Goal: Information Seeking & Learning: Learn about a topic

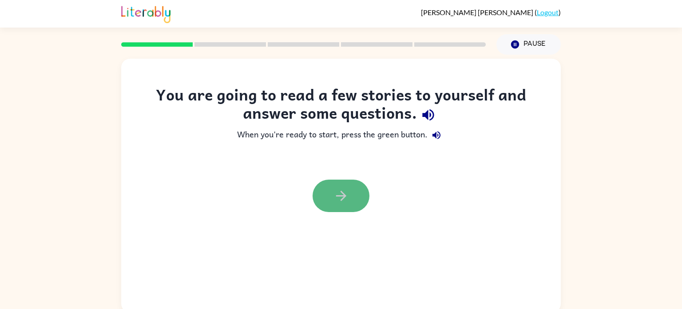
click at [334, 202] on icon "button" at bounding box center [342, 196] width 16 height 16
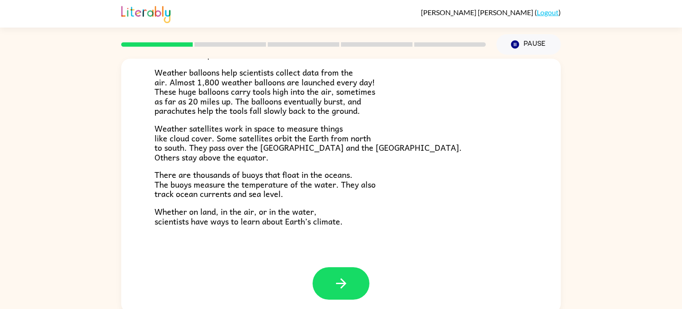
scroll to position [248, 0]
click at [328, 290] on button "button" at bounding box center [341, 283] width 57 height 32
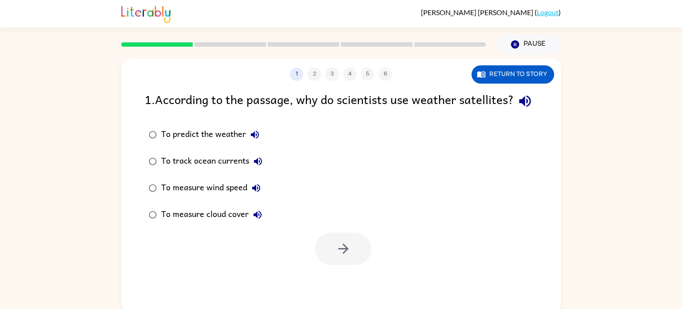
scroll to position [0, 0]
click at [517, 74] on button "Return to story" at bounding box center [513, 74] width 83 height 18
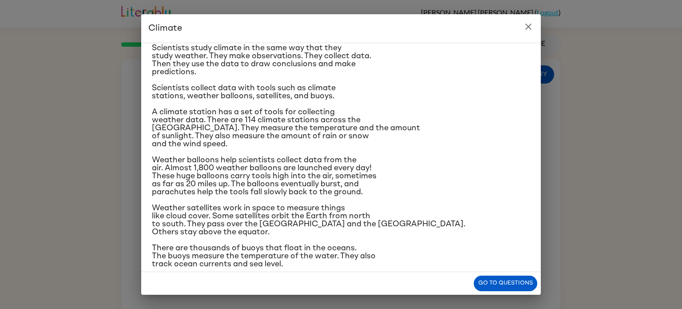
scroll to position [75, 0]
click at [512, 290] on button "Go to questions" at bounding box center [506, 283] width 64 height 16
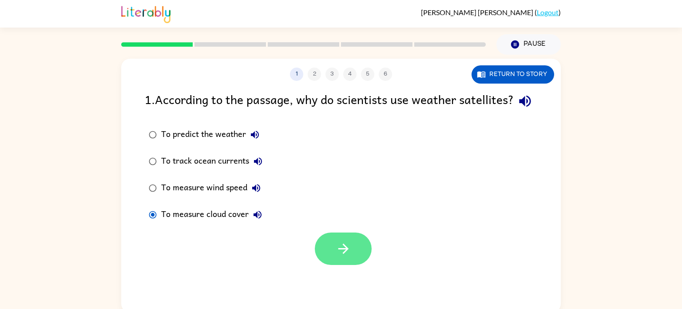
click at [328, 265] on button "button" at bounding box center [343, 248] width 57 height 32
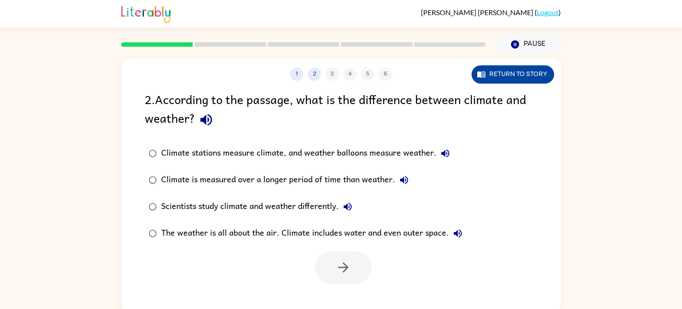
click at [495, 77] on button "Return to story" at bounding box center [513, 74] width 83 height 18
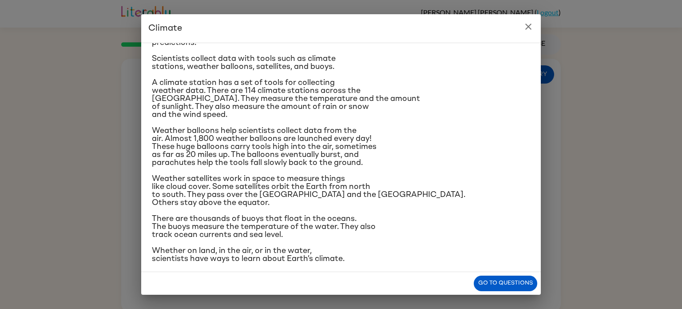
scroll to position [105, 0]
click at [513, 287] on button "Go to questions" at bounding box center [506, 283] width 64 height 16
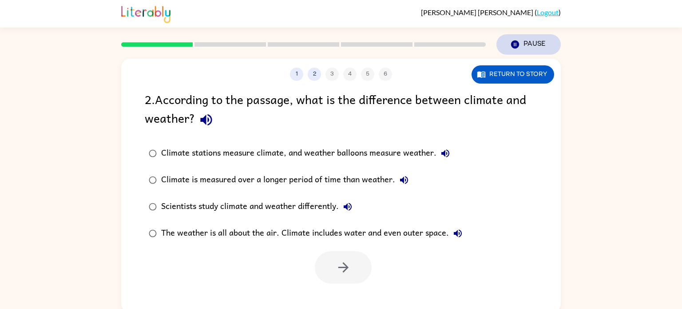
click at [517, 52] on button "Pause Pause" at bounding box center [529, 44] width 64 height 20
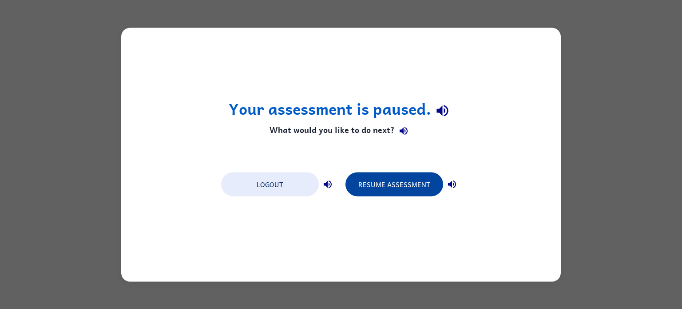
click at [405, 185] on button "Resume Assessment" at bounding box center [395, 184] width 98 height 24
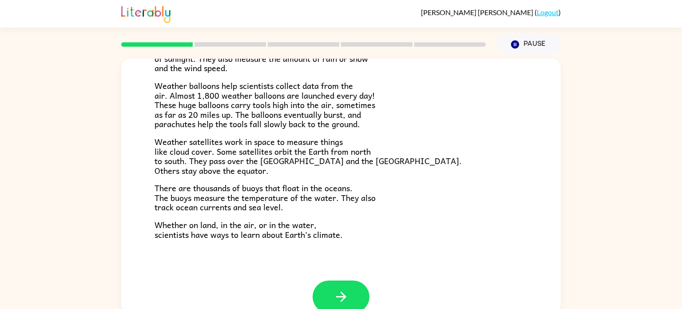
scroll to position [248, 0]
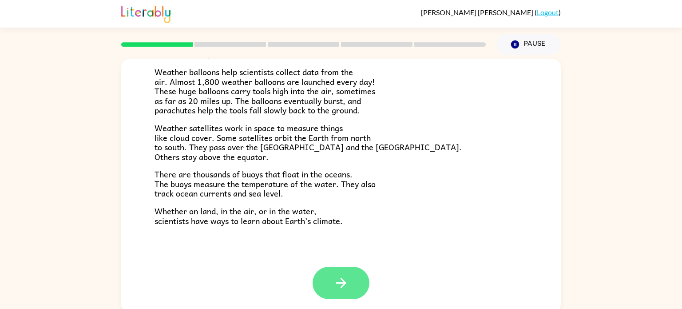
click at [346, 280] on icon "button" at bounding box center [342, 283] width 16 height 16
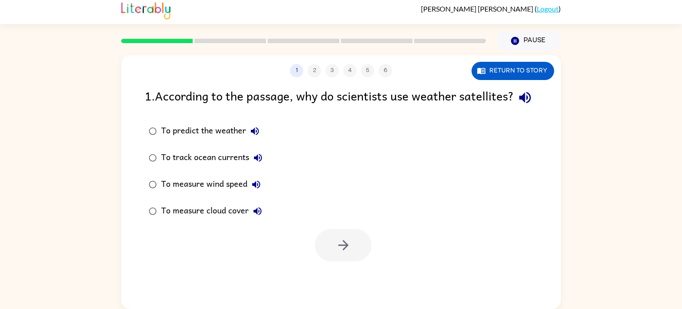
scroll to position [0, 0]
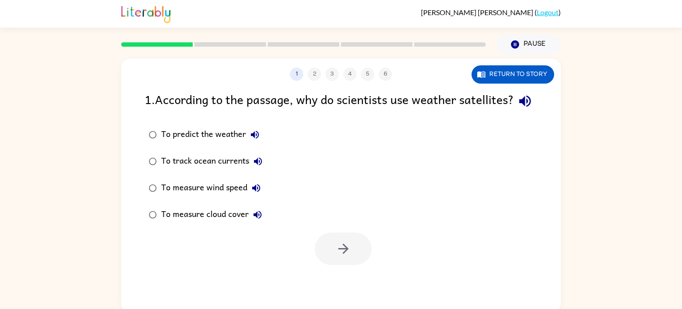
click at [216, 223] on div "To measure cloud cover" at bounding box center [213, 215] width 105 height 18
click at [346, 265] on button "button" at bounding box center [343, 248] width 57 height 32
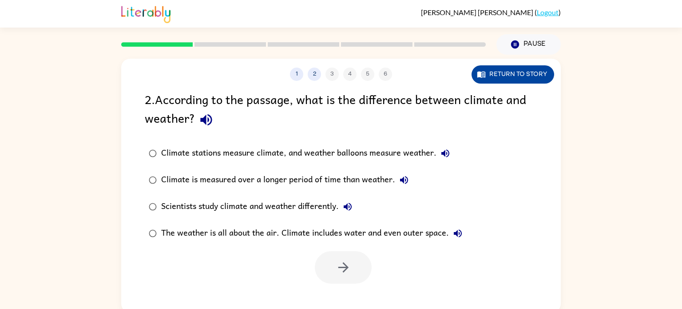
click at [518, 73] on button "Return to story" at bounding box center [513, 74] width 83 height 18
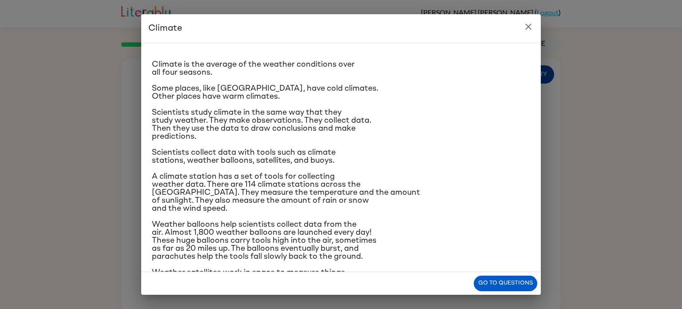
scroll to position [12, 0]
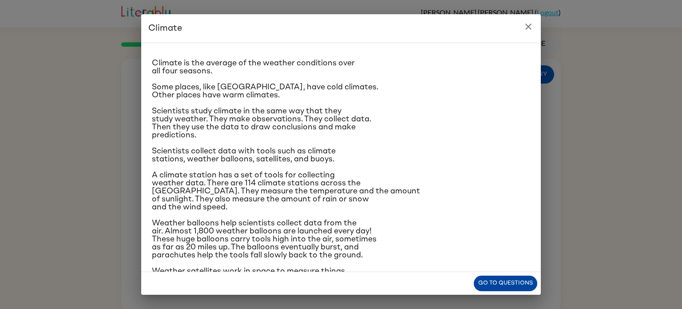
click at [505, 290] on button "Go to questions" at bounding box center [506, 283] width 64 height 16
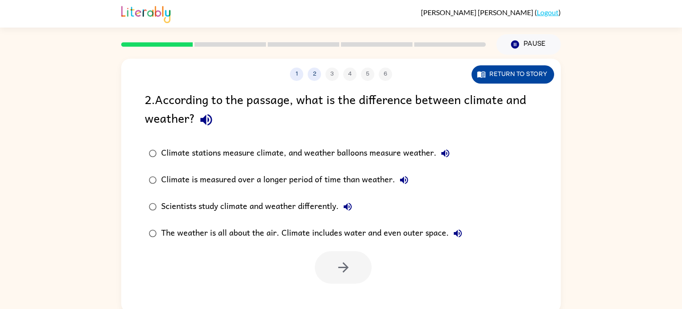
click at [520, 80] on button "Return to story" at bounding box center [513, 74] width 83 height 18
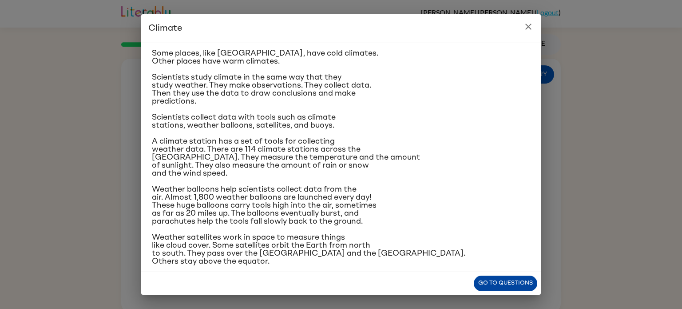
scroll to position [47, 0]
click at [501, 284] on button "Go to questions" at bounding box center [506, 283] width 64 height 16
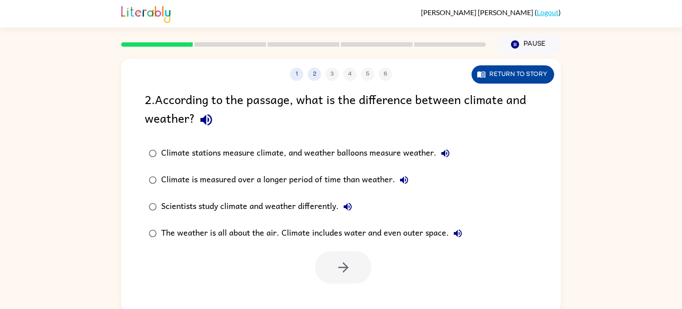
click at [507, 81] on button "Return to story" at bounding box center [513, 74] width 83 height 18
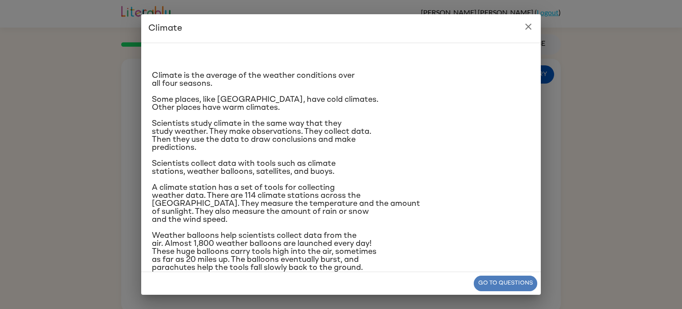
click at [480, 279] on button "Go to questions" at bounding box center [506, 283] width 64 height 16
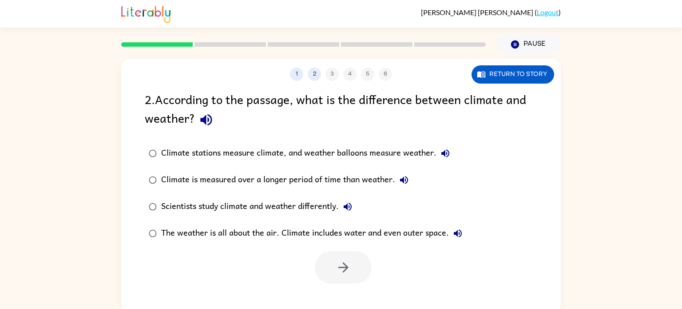
click at [245, 233] on div "The weather is all about the air. Climate includes water and even outer space." at bounding box center [314, 233] width 306 height 18
click at [333, 265] on button "button" at bounding box center [343, 267] width 57 height 32
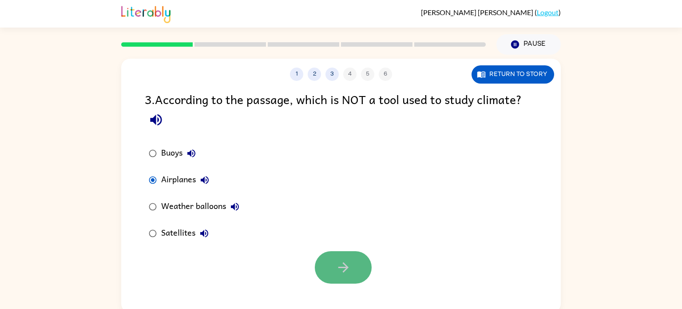
click at [324, 266] on button "button" at bounding box center [343, 267] width 57 height 32
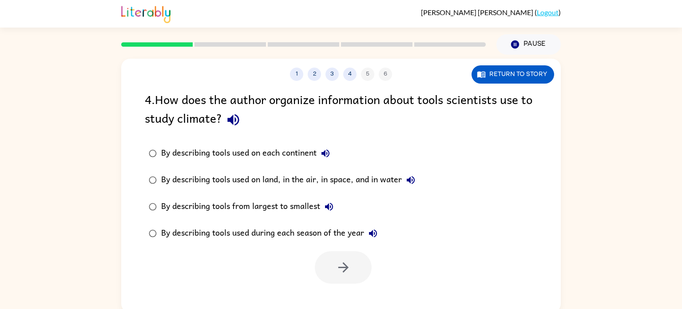
click at [346, 178] on div "By describing tools used on land, in the air, in space, and in water" at bounding box center [290, 180] width 259 height 18
click at [330, 265] on button "button" at bounding box center [343, 267] width 57 height 32
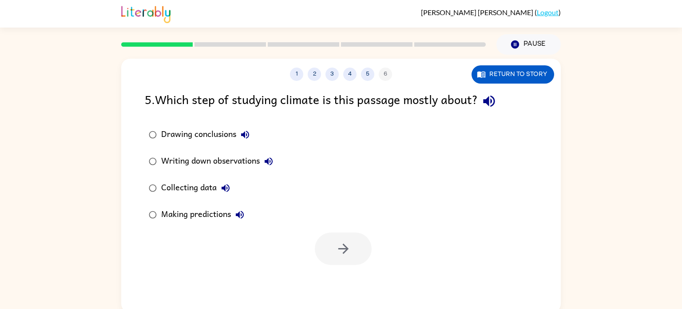
click at [197, 178] on label "Collecting data" at bounding box center [211, 188] width 142 height 27
click at [325, 243] on button "button" at bounding box center [343, 248] width 57 height 32
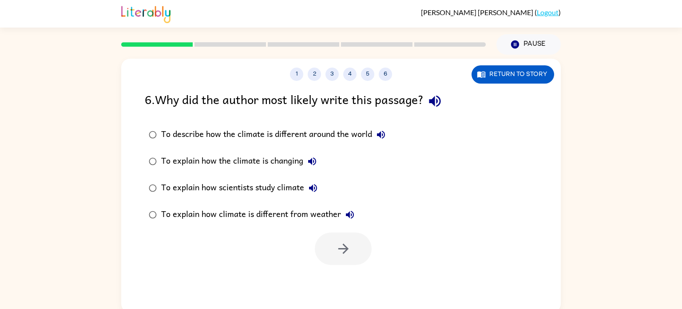
click at [289, 186] on div "To explain how scientists study climate" at bounding box center [241, 188] width 161 height 18
click at [364, 236] on button "button" at bounding box center [343, 248] width 57 height 32
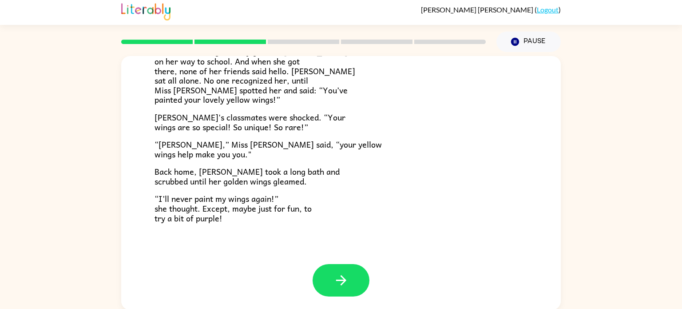
scroll to position [4, 0]
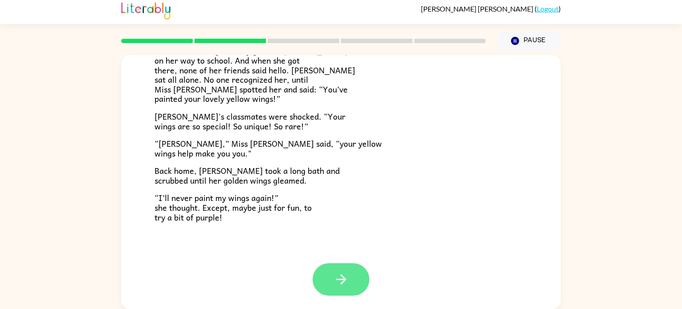
click at [325, 284] on button "button" at bounding box center [341, 279] width 57 height 32
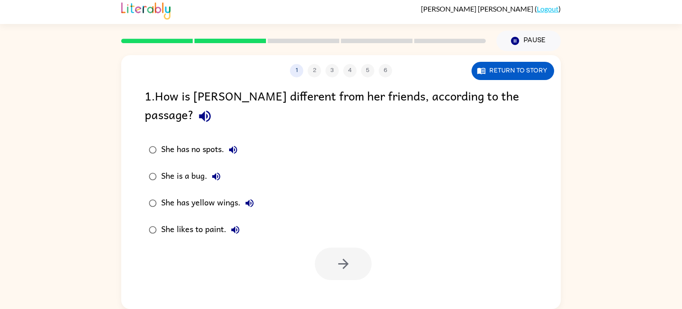
scroll to position [0, 0]
click at [196, 194] on div "She has yellow wings." at bounding box center [209, 203] width 97 height 18
click at [336, 256] on icon "button" at bounding box center [344, 264] width 16 height 16
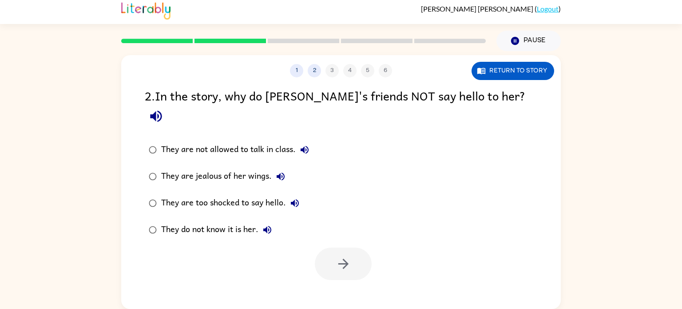
click at [186, 221] on div "They do not know it is her." at bounding box center [218, 230] width 115 height 18
click at [336, 256] on icon "button" at bounding box center [344, 264] width 16 height 16
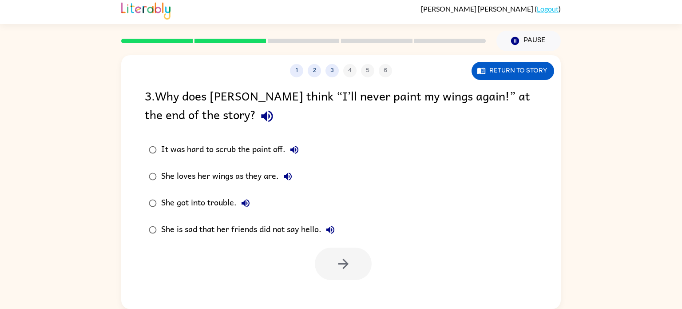
click at [253, 175] on div "She loves her wings as they are." at bounding box center [228, 176] width 135 height 18
click at [323, 266] on button "button" at bounding box center [343, 263] width 57 height 32
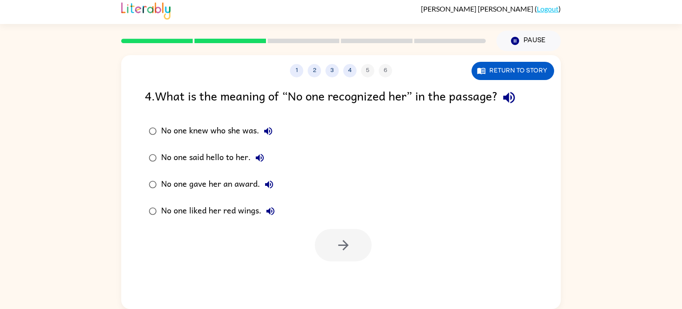
click at [199, 127] on div "No one knew who she was." at bounding box center [219, 131] width 116 height 18
click at [322, 242] on button "button" at bounding box center [343, 245] width 57 height 32
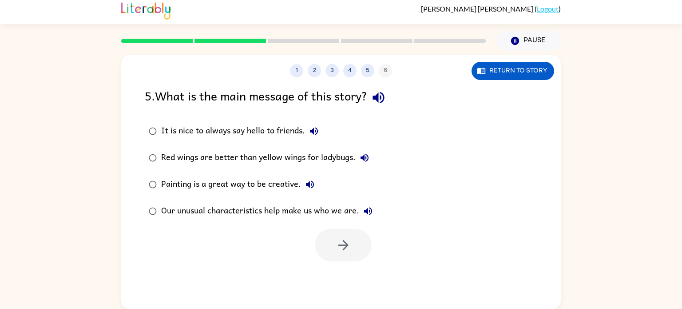
click at [219, 210] on div "Our unusual characteristics help make us who we are." at bounding box center [269, 211] width 216 height 18
click at [348, 231] on button "button" at bounding box center [343, 245] width 57 height 32
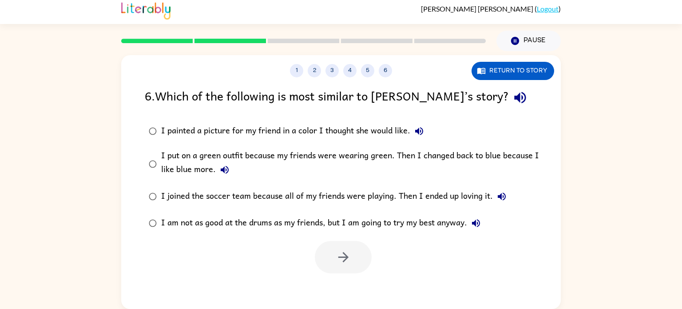
click at [420, 156] on div "I put on a green outfit because my friends were wearing green. Then I changed b…" at bounding box center [355, 164] width 388 height 30
click at [350, 256] on icon "button" at bounding box center [344, 257] width 16 height 16
click at [340, 257] on div at bounding box center [343, 257] width 57 height 32
click at [301, 37] on div at bounding box center [303, 40] width 375 height 31
click at [182, 161] on div "I put on a green outfit because my friends were wearing green. Then I changed b…" at bounding box center [355, 164] width 388 height 30
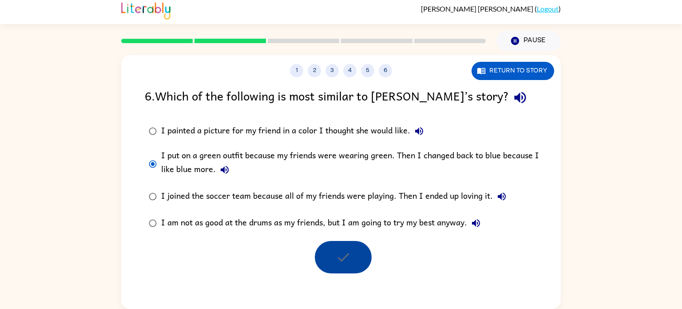
click at [203, 129] on div "I painted a picture for my friend in a color I thought she would like." at bounding box center [294, 131] width 267 height 18
click at [190, 171] on div "I put on a green outfit because my friends were wearing green. Then I changed b…" at bounding box center [355, 164] width 388 height 30
click at [342, 253] on div at bounding box center [343, 257] width 57 height 32
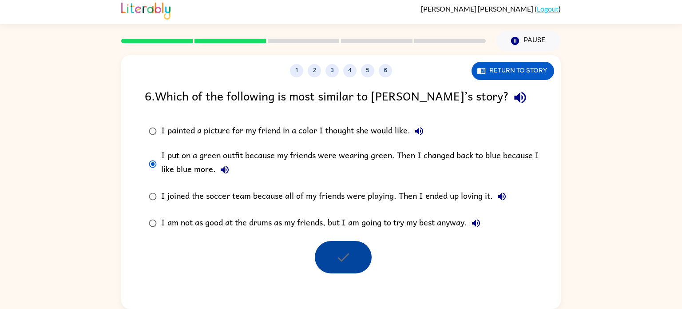
click at [342, 253] on div at bounding box center [343, 257] width 57 height 32
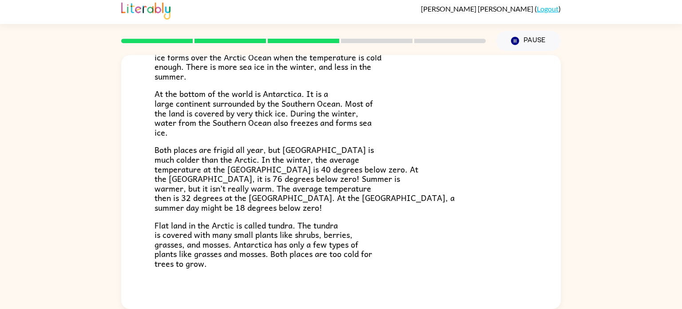
scroll to position [187, 0]
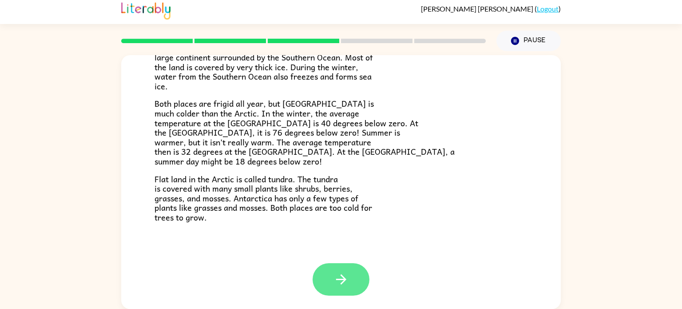
click at [349, 278] on button "button" at bounding box center [341, 279] width 57 height 32
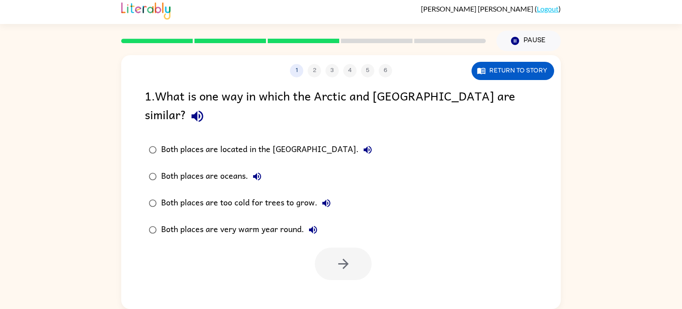
scroll to position [0, 0]
click at [305, 141] on div "Both places are located in the [GEOGRAPHIC_DATA]." at bounding box center [268, 150] width 215 height 18
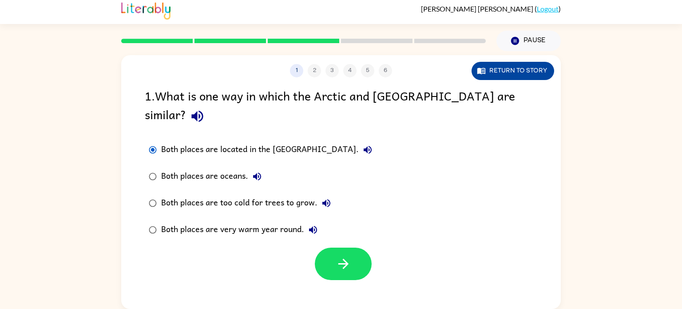
click at [515, 72] on button "Return to story" at bounding box center [513, 71] width 83 height 18
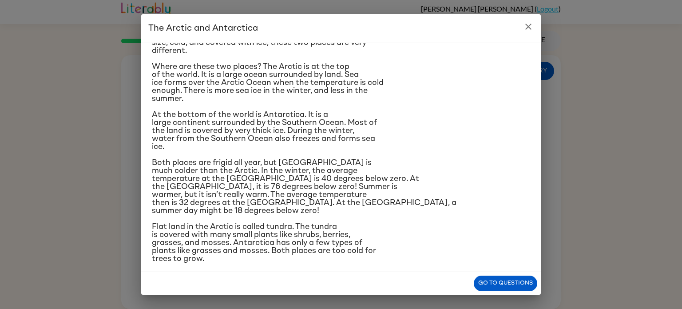
scroll to position [50, 0]
click at [160, 203] on span "Both places are frigid all year, but [GEOGRAPHIC_DATA] is much colder than the …" at bounding box center [304, 186] width 305 height 56
click at [254, 203] on span "Both places are frigid all year, but [GEOGRAPHIC_DATA] is much colder than the …" at bounding box center [304, 186] width 305 height 56
click at [501, 283] on button "Go to questions" at bounding box center [506, 283] width 64 height 16
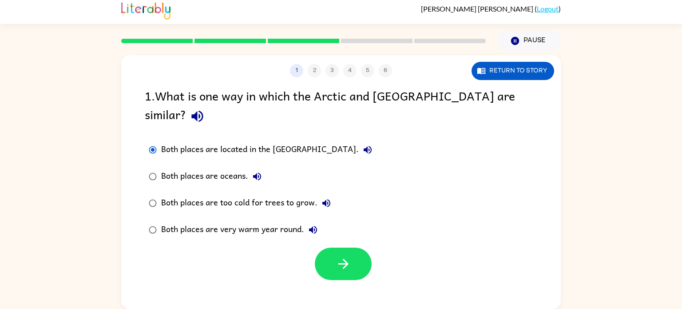
click at [237, 82] on div "1 2 3 4 5 6 Return to story 1 . What is one way in which the Arctic and [GEOGRA…" at bounding box center [341, 182] width 440 height 254
click at [489, 76] on button "Return to story" at bounding box center [513, 71] width 83 height 18
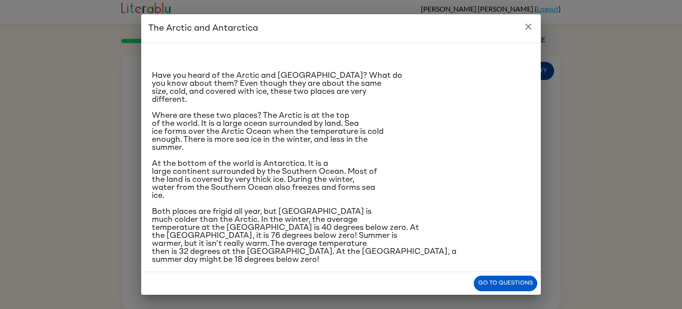
click at [489, 76] on p "Have you heard of the Arctic and [GEOGRAPHIC_DATA]? What do you know about them…" at bounding box center [341, 88] width 378 height 32
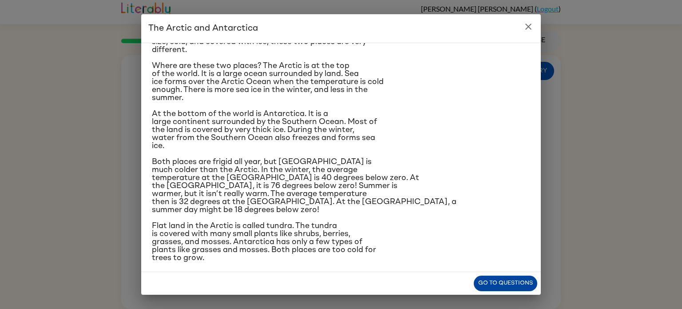
click at [497, 289] on button "Go to questions" at bounding box center [506, 283] width 64 height 16
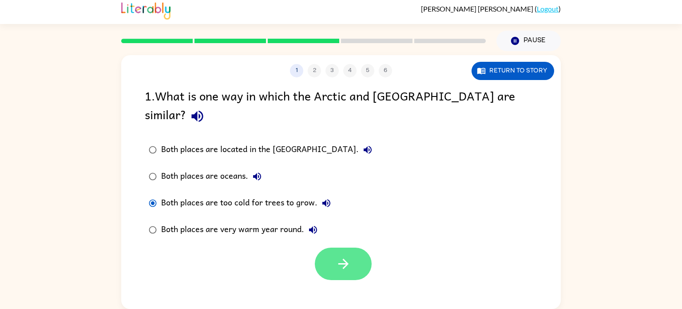
click at [334, 249] on button "button" at bounding box center [343, 263] width 57 height 32
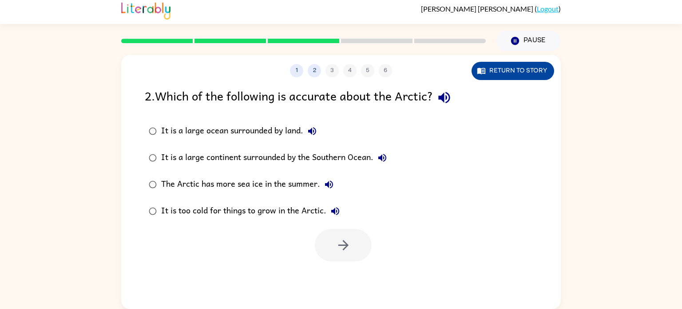
click at [506, 70] on button "Return to story" at bounding box center [513, 71] width 83 height 18
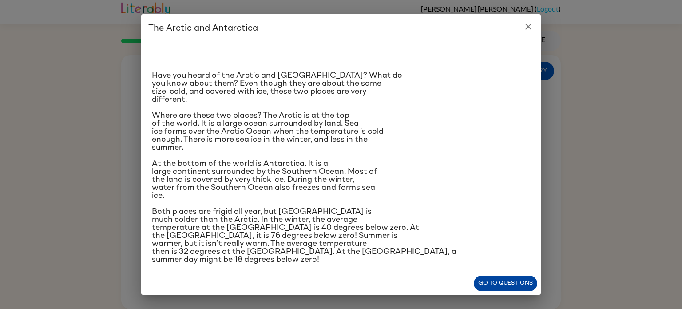
click at [515, 277] on button "Go to questions" at bounding box center [506, 283] width 64 height 16
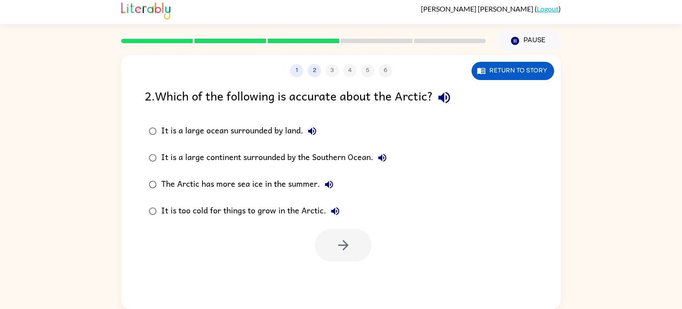
click at [258, 127] on div "It is a large ocean surrounded by land." at bounding box center [241, 131] width 160 height 18
click at [347, 238] on icon "button" at bounding box center [344, 245] width 16 height 16
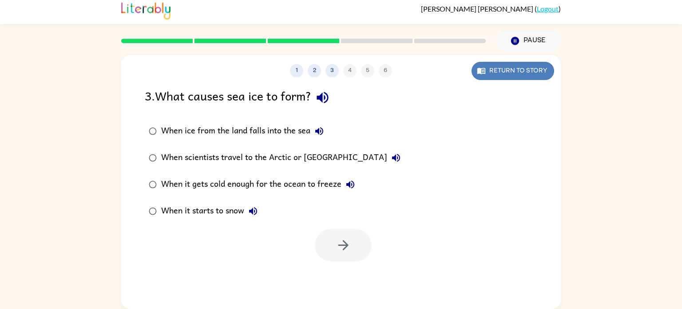
click at [515, 75] on button "Return to story" at bounding box center [513, 71] width 83 height 18
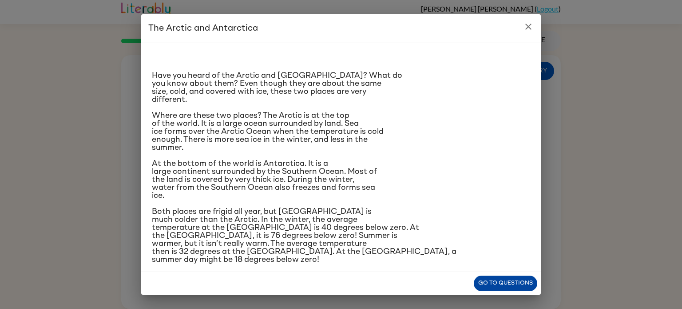
click at [476, 287] on button "Go to questions" at bounding box center [506, 283] width 64 height 16
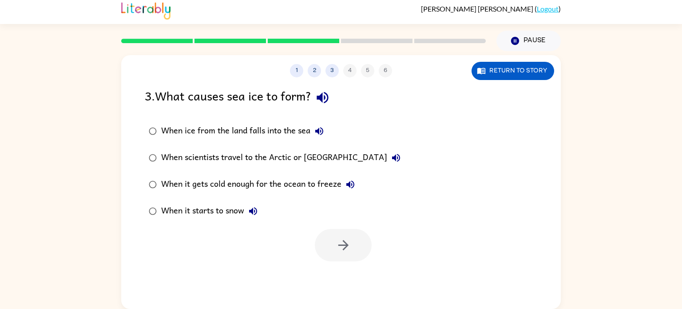
click at [289, 187] on div "When it gets cold enough for the ocean to freeze" at bounding box center [260, 184] width 198 height 18
click at [330, 240] on button "button" at bounding box center [343, 245] width 57 height 32
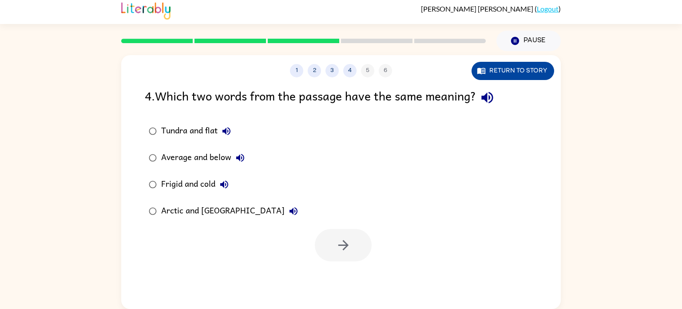
click at [491, 68] on button "Return to story" at bounding box center [513, 71] width 83 height 18
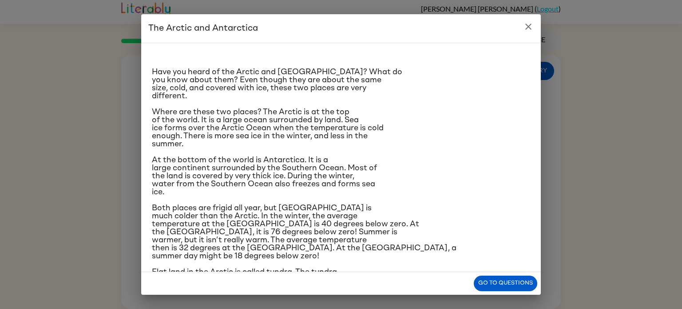
scroll to position [8, 0]
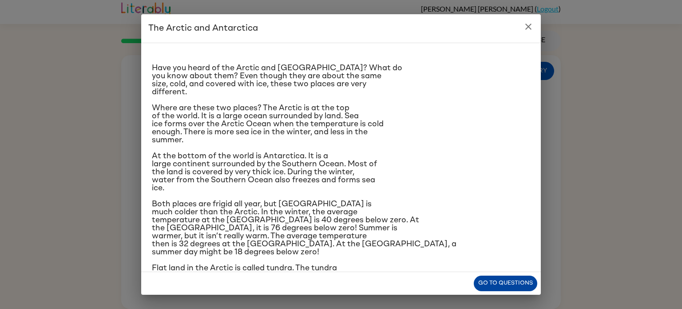
click at [521, 283] on button "Go to questions" at bounding box center [506, 283] width 64 height 16
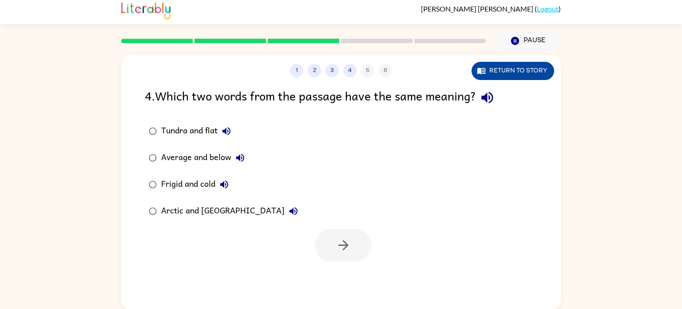
click at [502, 63] on button "Return to story" at bounding box center [513, 71] width 83 height 18
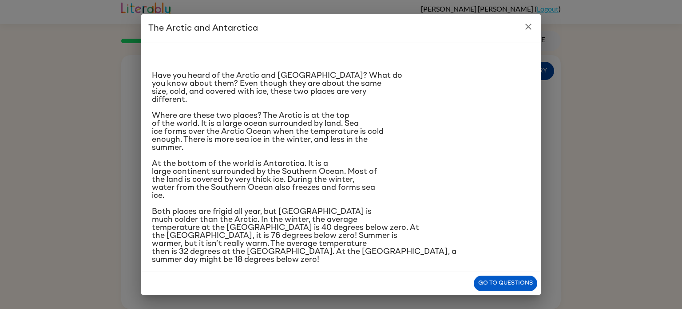
click at [502, 63] on div "Have you heard of the Arctic and [GEOGRAPHIC_DATA]? What do you know about them…" at bounding box center [341, 180] width 378 height 261
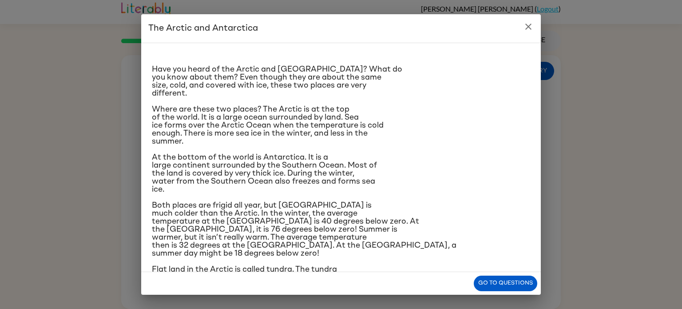
scroll to position [5, 0]
click at [508, 286] on button "Go to questions" at bounding box center [506, 283] width 64 height 16
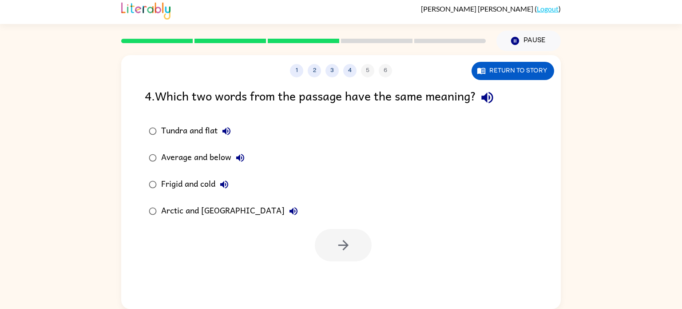
click at [191, 184] on div "Frigid and cold" at bounding box center [197, 184] width 72 height 18
click at [338, 248] on icon "button" at bounding box center [344, 245] width 16 height 16
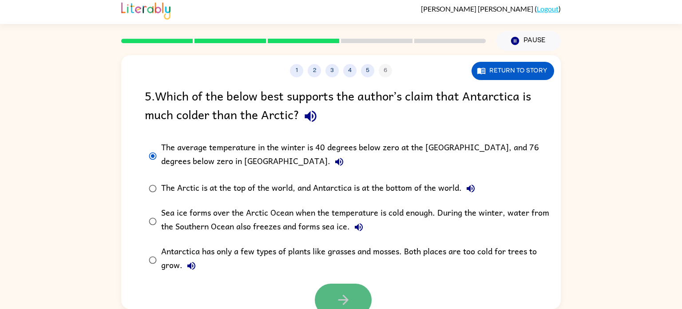
click at [337, 302] on icon "button" at bounding box center [344, 300] width 16 height 16
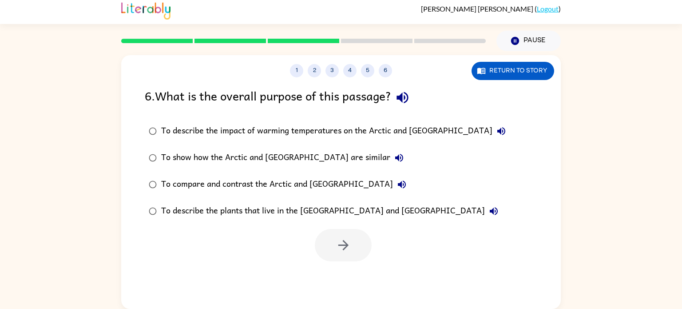
click at [295, 196] on label "To compare and contrast the Arctic and [GEOGRAPHIC_DATA]" at bounding box center [327, 184] width 375 height 27
click at [322, 268] on div "1 2 3 4 5 6 Return to story 6 . What is the overall purpose of this passage? To…" at bounding box center [341, 182] width 440 height 254
click at [325, 258] on button "button" at bounding box center [343, 245] width 57 height 32
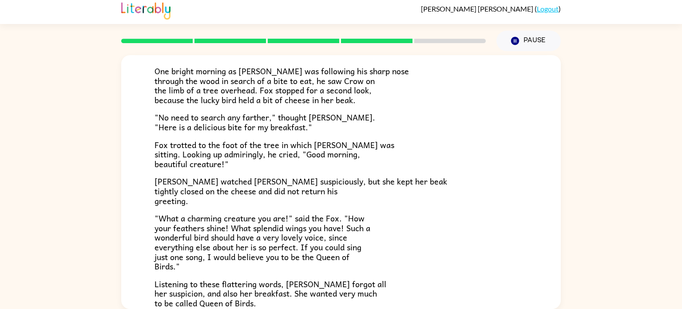
scroll to position [63, 0]
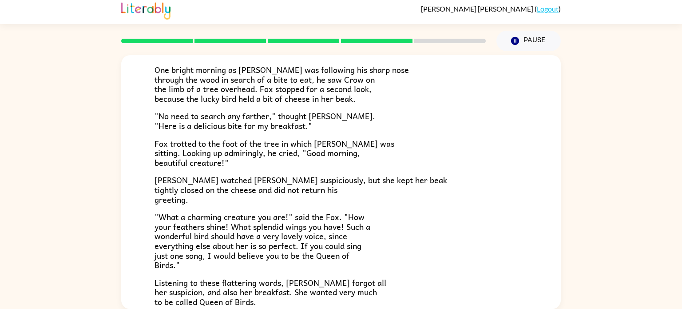
click at [206, 132] on div "One bright morning as [PERSON_NAME] was following his sharp nose through the wo…" at bounding box center [341, 189] width 373 height 290
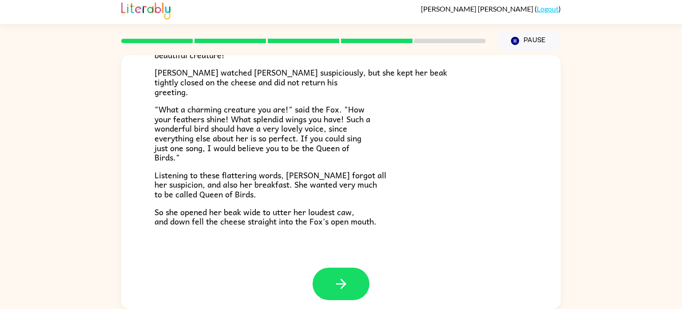
scroll to position [173, 0]
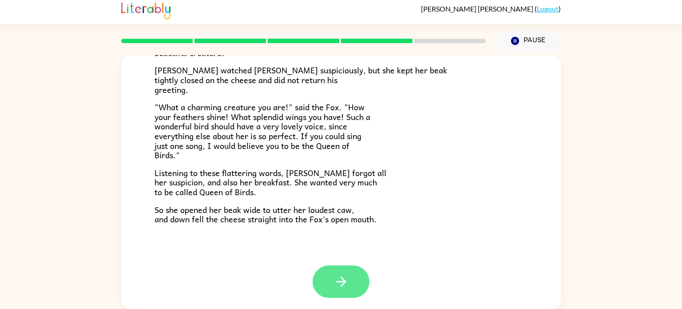
click at [337, 284] on icon "button" at bounding box center [342, 282] width 16 height 16
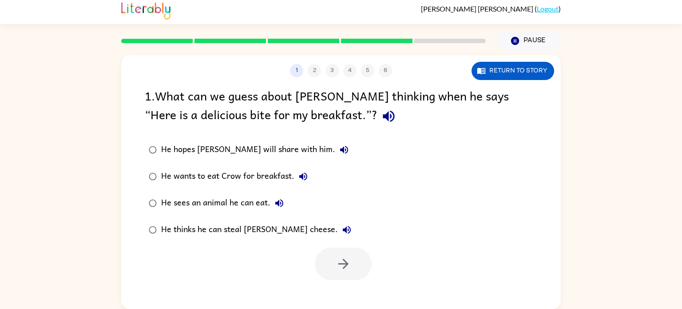
scroll to position [0, 0]
click at [120, 115] on div "1 2 3 4 5 6 Return to story 1 . What can we guess about [PERSON_NAME] thinking …" at bounding box center [341, 180] width 682 height 258
click at [177, 225] on div "He thinks he can steal [PERSON_NAME] cheese." at bounding box center [258, 230] width 195 height 18
click at [353, 263] on button "button" at bounding box center [343, 263] width 57 height 32
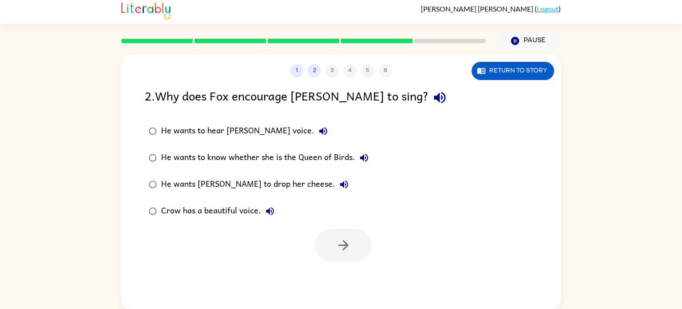
click at [163, 183] on div "He wants [PERSON_NAME] to drop her cheese." at bounding box center [257, 184] width 192 height 18
click at [348, 244] on icon "button" at bounding box center [343, 245] width 10 height 10
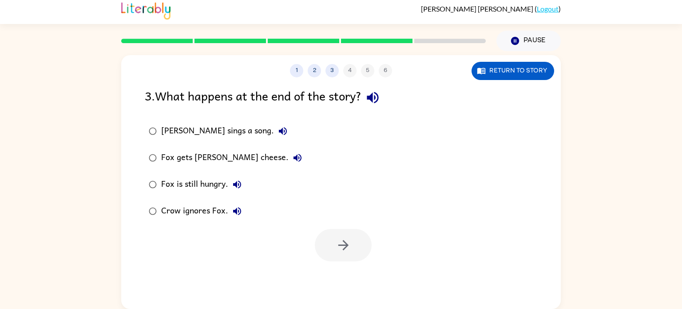
click at [221, 158] on div "Fox gets [PERSON_NAME] cheese." at bounding box center [233, 158] width 145 height 18
click at [338, 256] on button "button" at bounding box center [343, 245] width 57 height 32
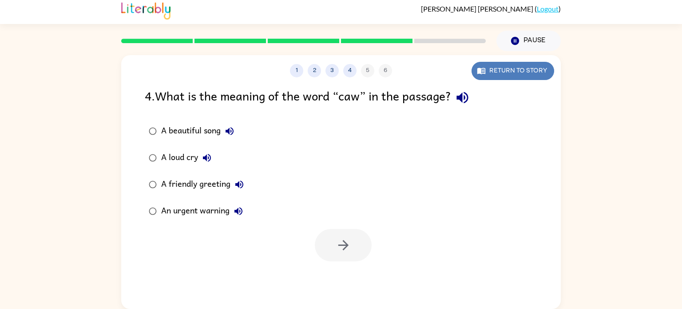
click at [513, 70] on button "Return to story" at bounding box center [513, 71] width 83 height 18
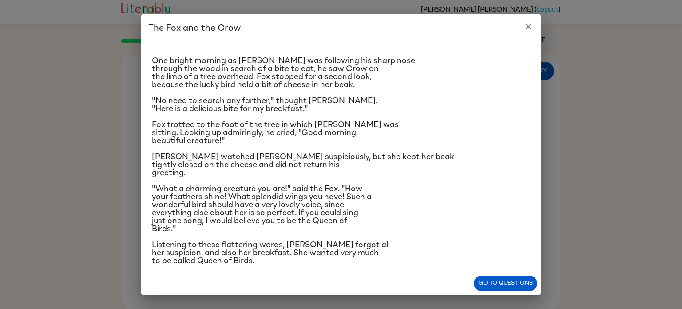
scroll to position [43, 0]
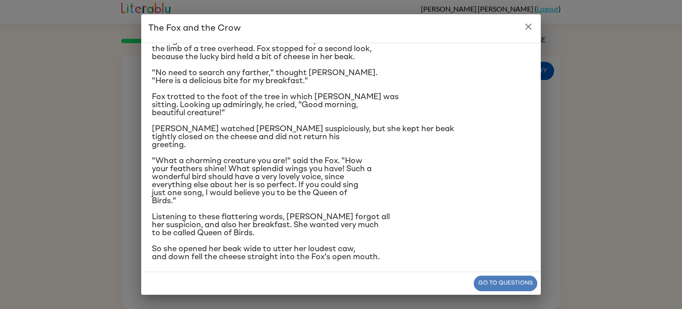
click at [498, 286] on button "Go to questions" at bounding box center [506, 283] width 64 height 16
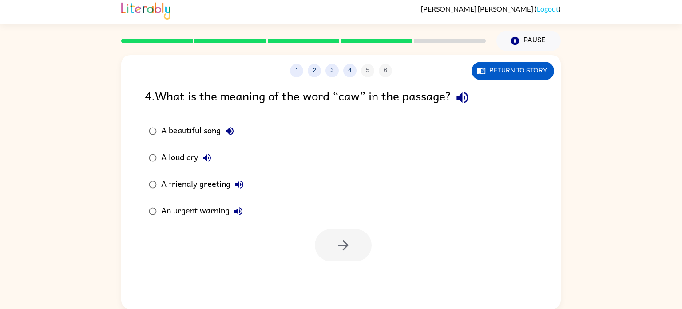
click at [184, 153] on div "A loud cry" at bounding box center [188, 158] width 55 height 18
click at [335, 253] on button "button" at bounding box center [343, 245] width 57 height 32
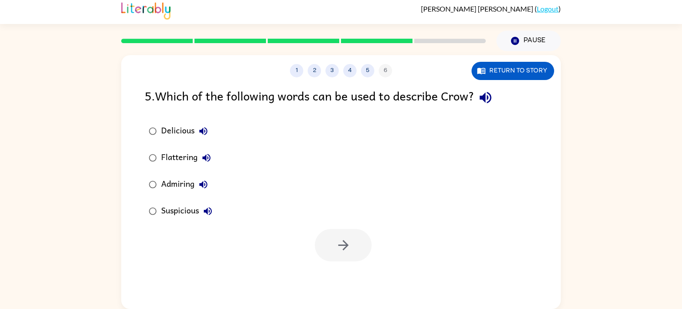
click at [186, 185] on div "Admiring" at bounding box center [186, 184] width 51 height 18
click at [327, 239] on button "button" at bounding box center [343, 245] width 57 height 32
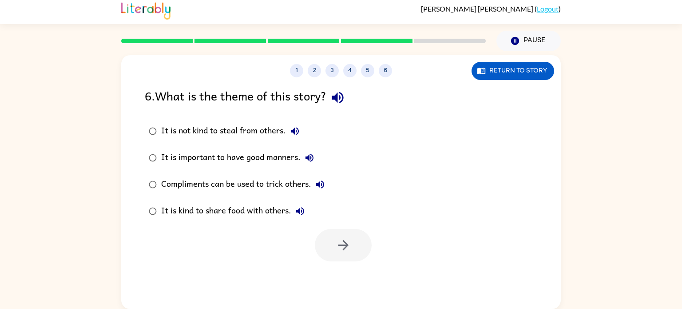
click at [189, 122] on div "It is not kind to steal from others." at bounding box center [232, 131] width 143 height 18
click at [338, 255] on button "button" at bounding box center [343, 245] width 57 height 32
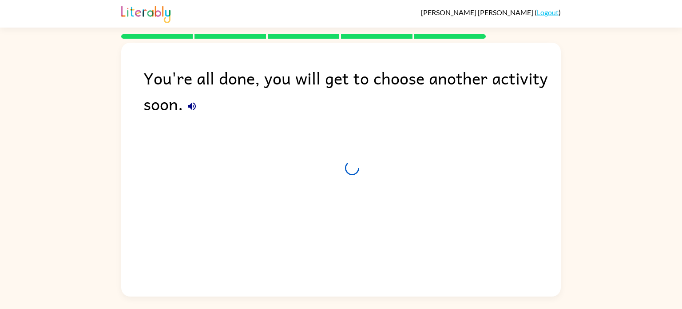
scroll to position [0, 0]
